Goal: Find specific page/section: Find specific page/section

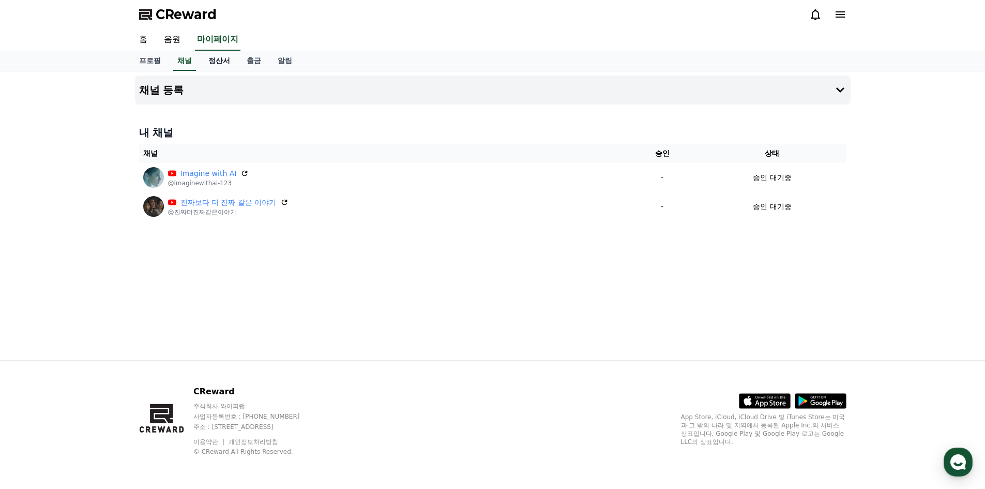
click at [218, 67] on link "정산서" at bounding box center [219, 61] width 38 height 20
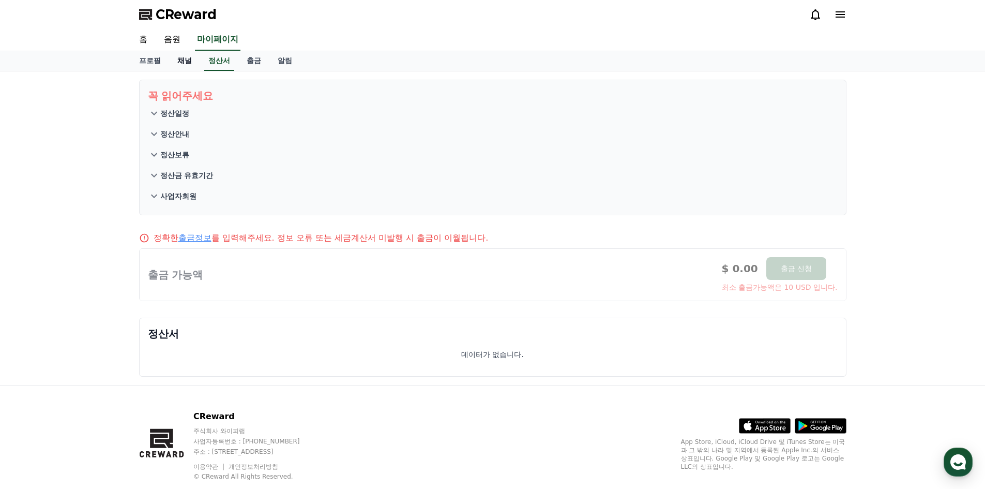
click at [197, 61] on link "채널" at bounding box center [184, 61] width 31 height 20
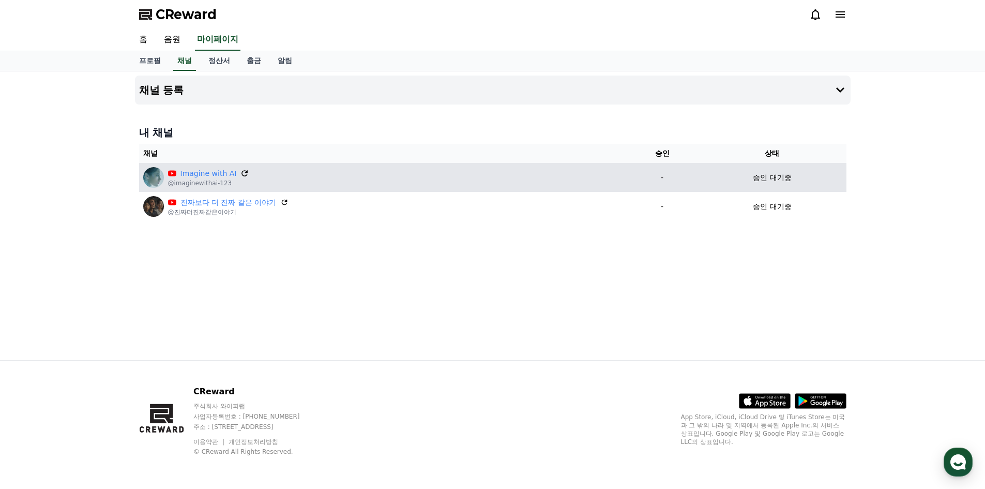
click at [242, 171] on icon at bounding box center [245, 173] width 6 height 6
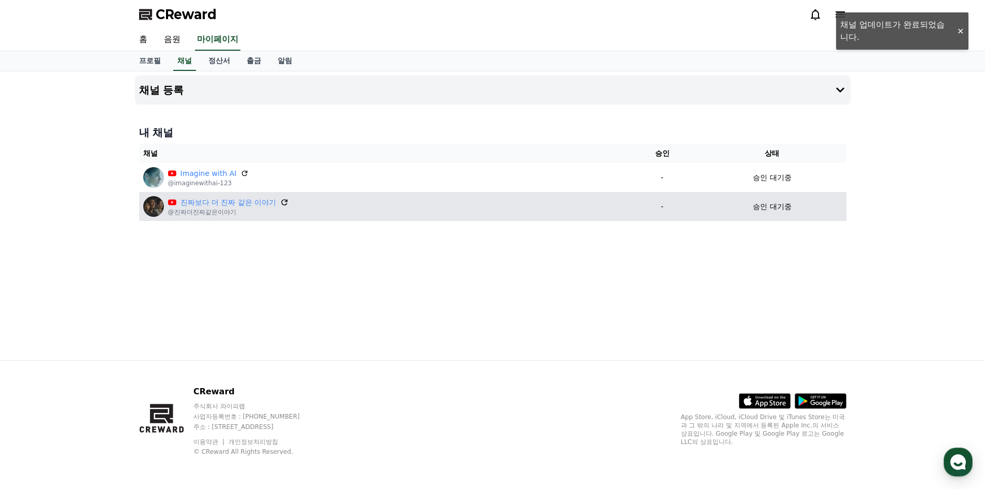
click at [287, 205] on icon at bounding box center [284, 201] width 9 height 9
